Goal: Register for event/course

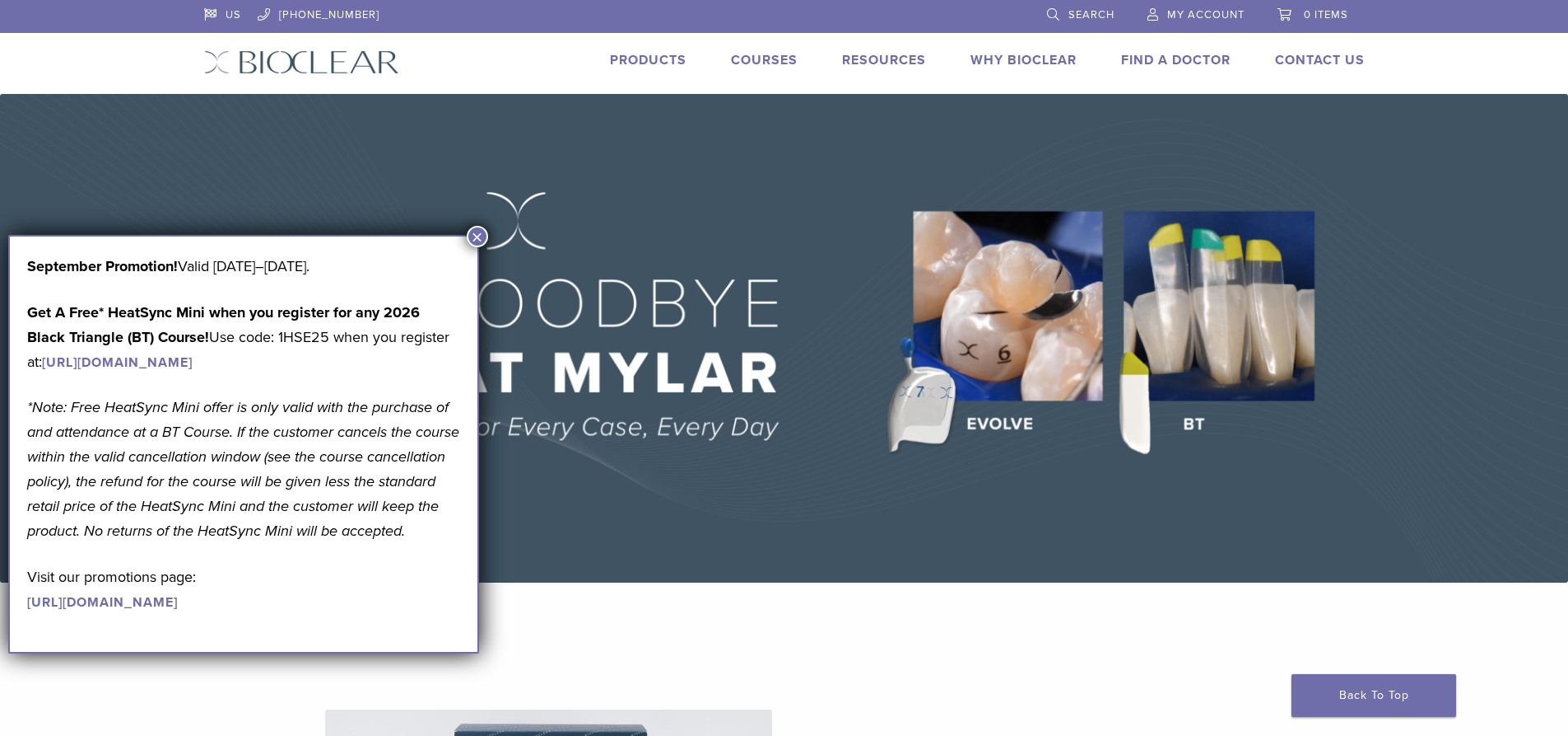
click at [475, 234] on button "×" at bounding box center [477, 236] width 21 height 21
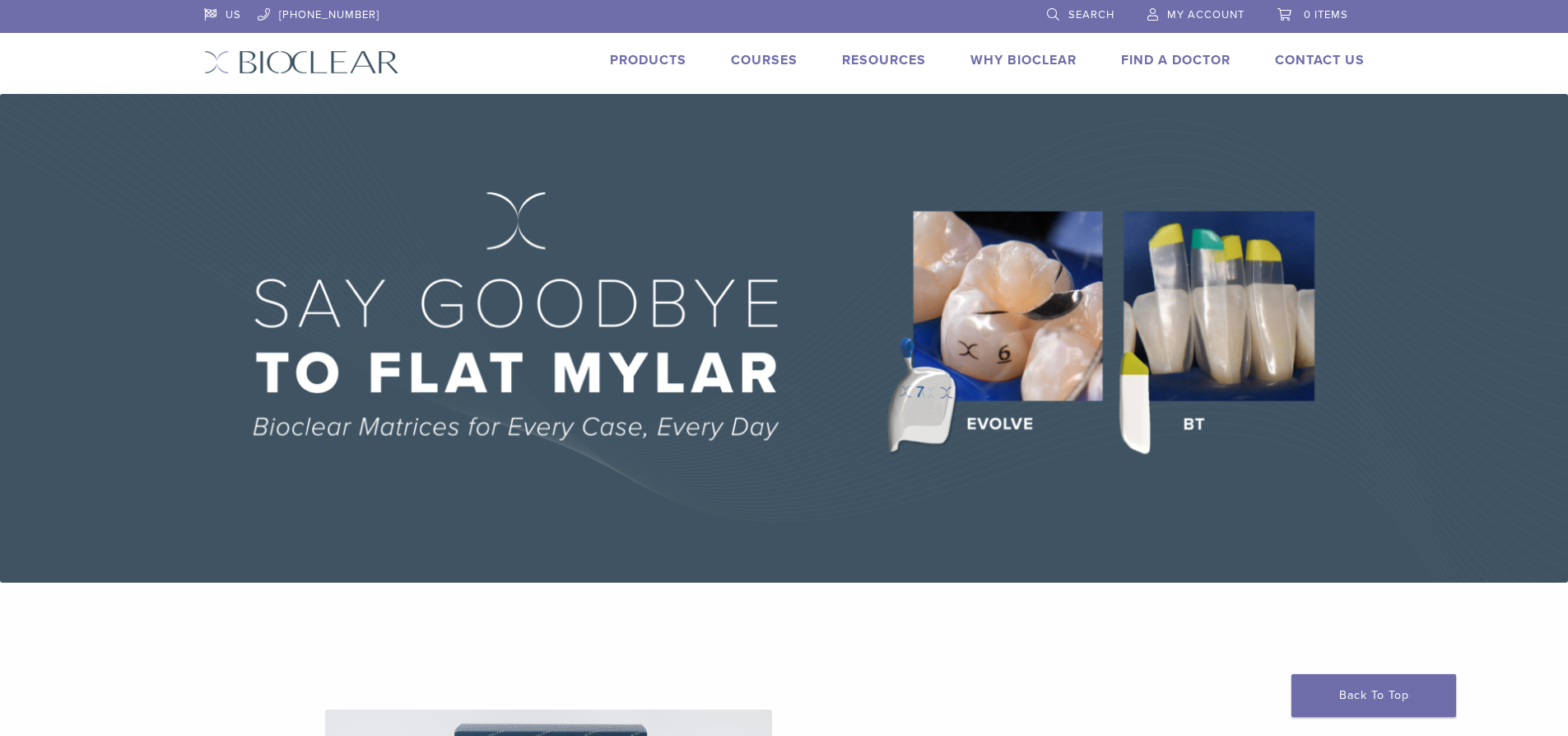
click at [759, 54] on link "Courses" at bounding box center [765, 59] width 67 height 16
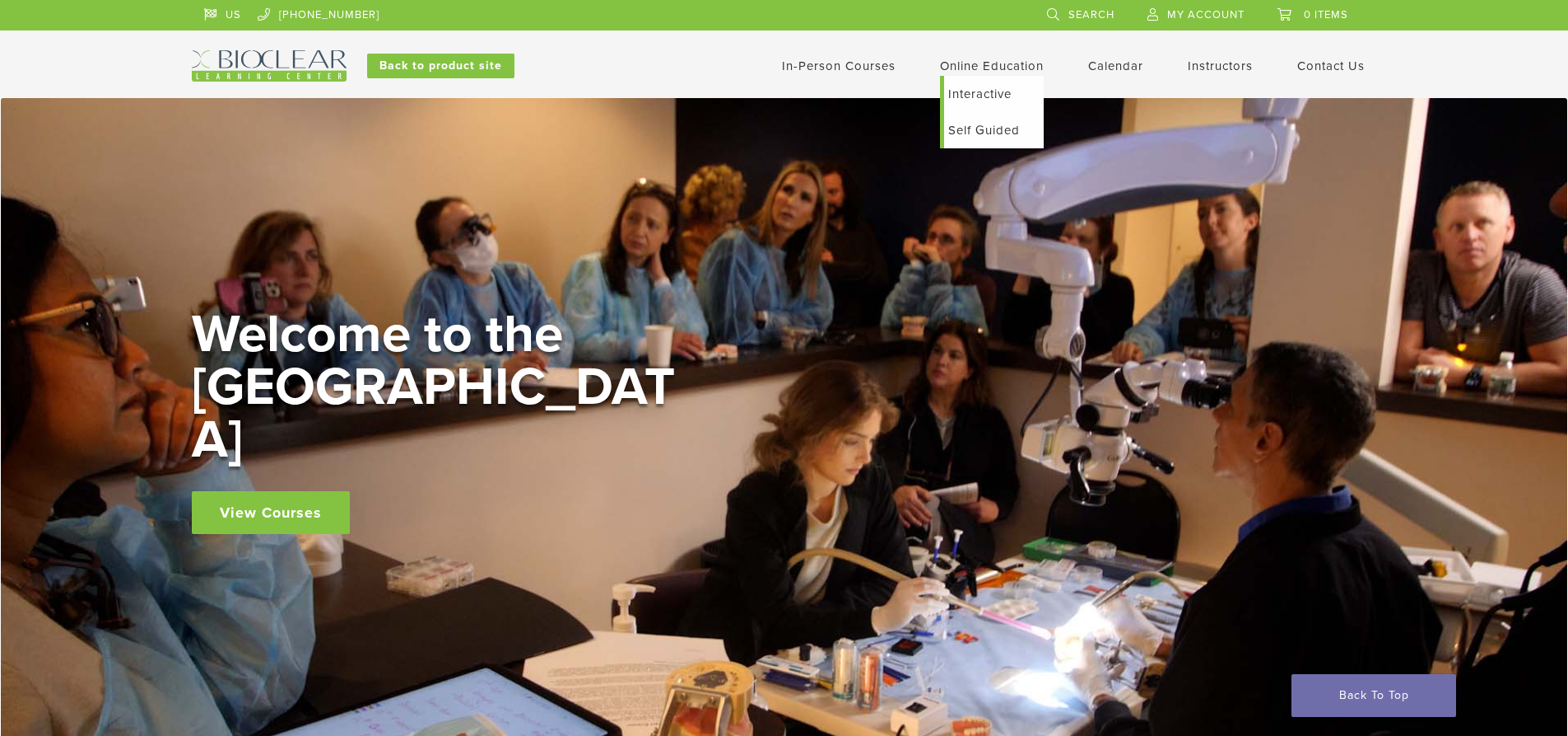
click at [987, 94] on link "Interactive" at bounding box center [994, 94] width 100 height 36
